Goal: Information Seeking & Learning: Check status

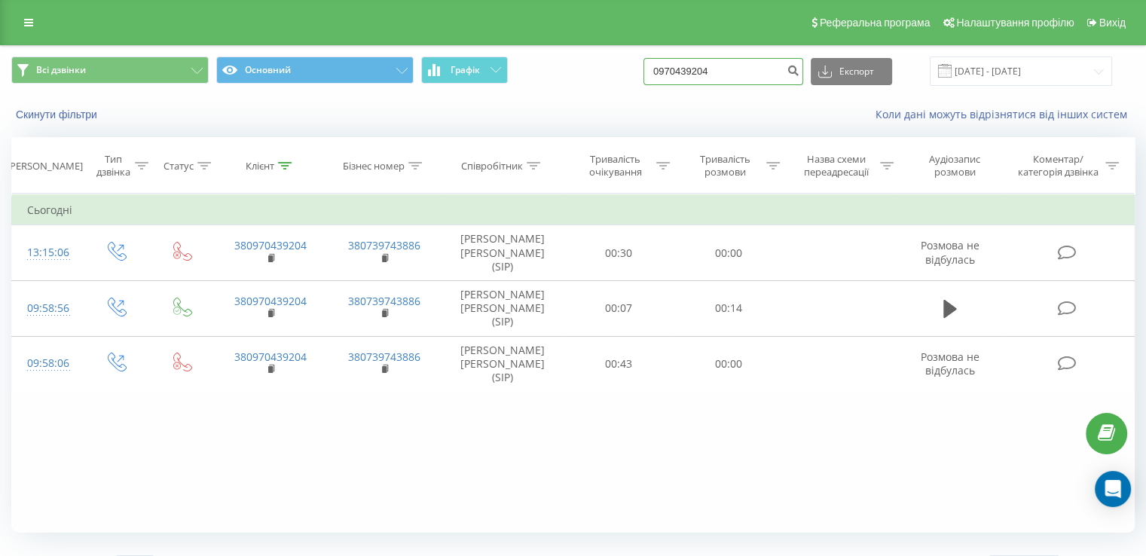
click at [744, 70] on input "0970439204" at bounding box center [723, 71] width 160 height 27
type input "0"
paste input "0637006929"
type input "0637006929"
click at [803, 80] on button "submit" at bounding box center [793, 71] width 20 height 27
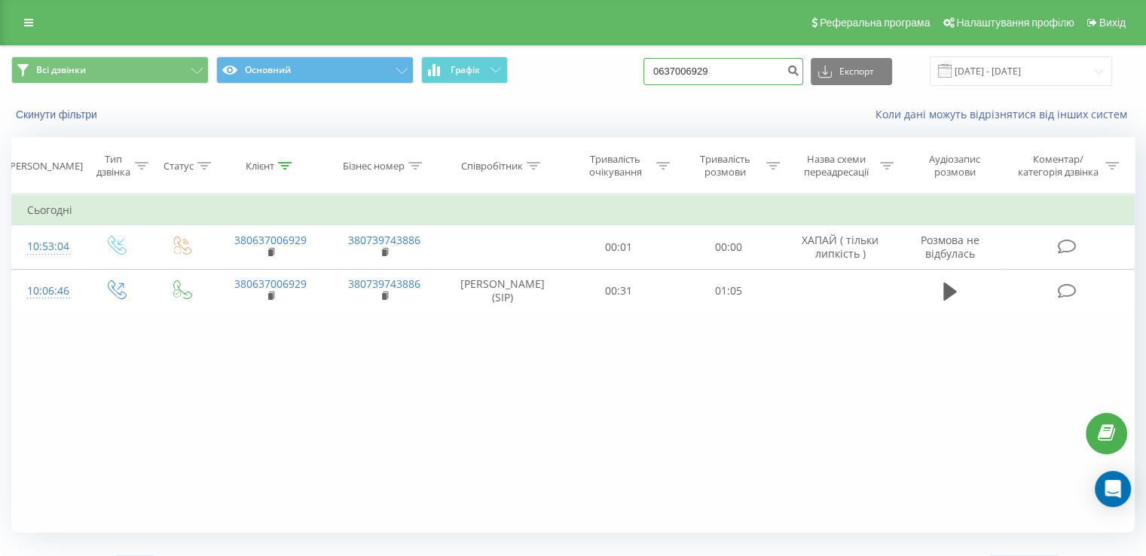
click at [744, 72] on input "0637006929" at bounding box center [723, 71] width 160 height 27
paste input "80958623306"
type input "80958623306"
click at [803, 63] on button "submit" at bounding box center [793, 71] width 20 height 27
click at [685, 76] on input "80958623306" at bounding box center [723, 71] width 160 height 27
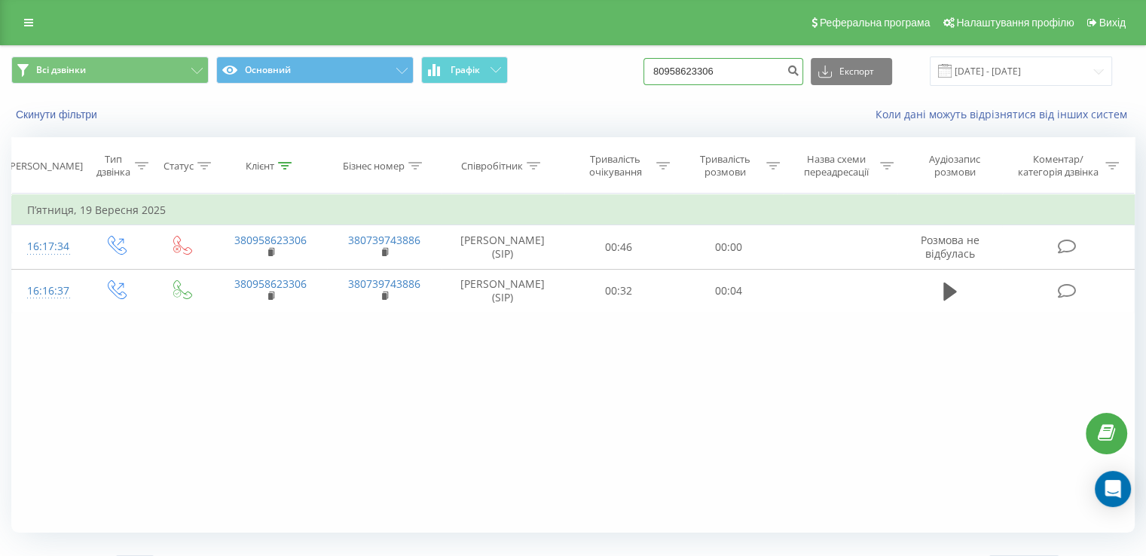
click at [753, 73] on input "80958623306" at bounding box center [723, 71] width 160 height 27
click at [676, 73] on input "80958623306" at bounding box center [723, 71] width 160 height 27
type input "0958623306"
click at [740, 66] on input "0958623306" at bounding box center [723, 71] width 160 height 27
paste input "380991113805"
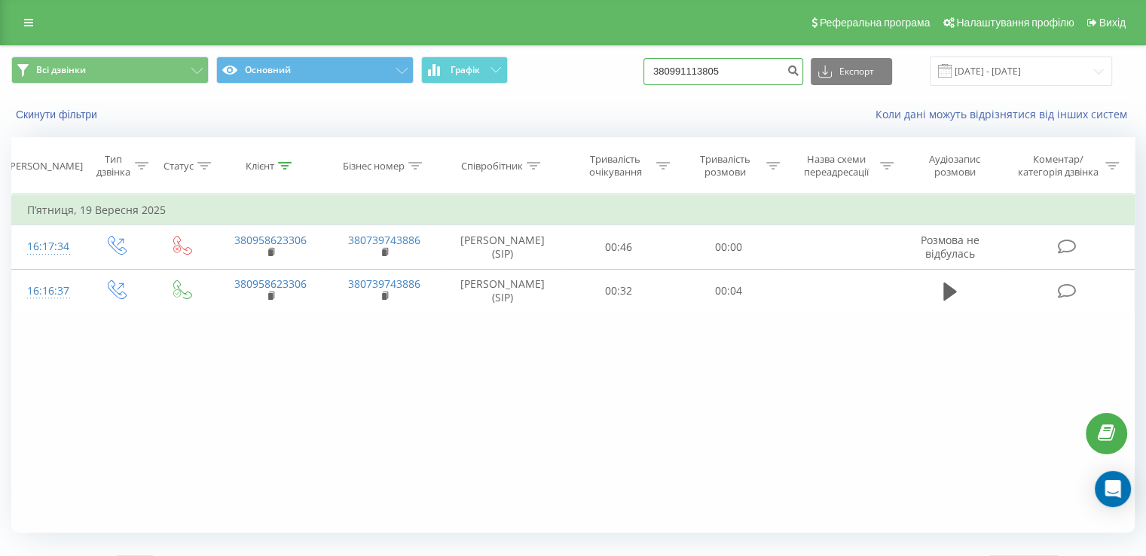
type input "380991113805"
